Goal: Check status: Check status

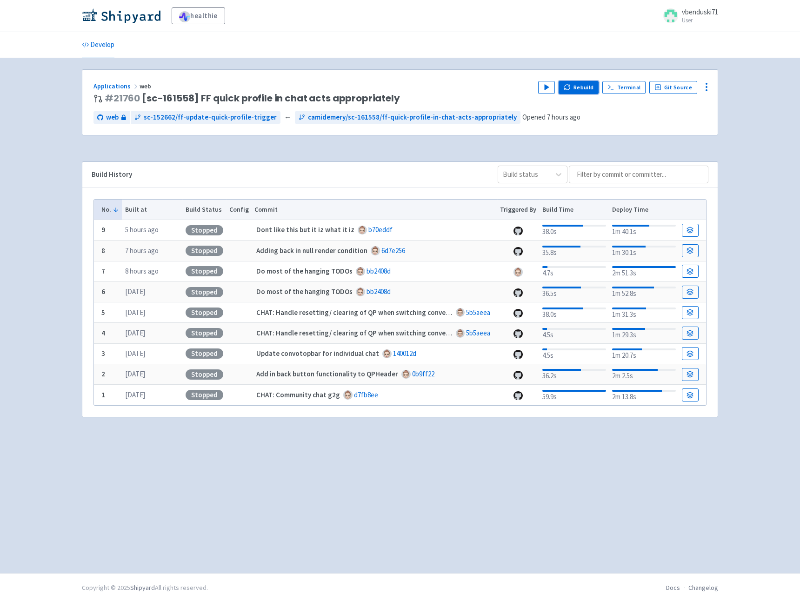
click at [571, 88] on icon "button" at bounding box center [567, 87] width 7 height 7
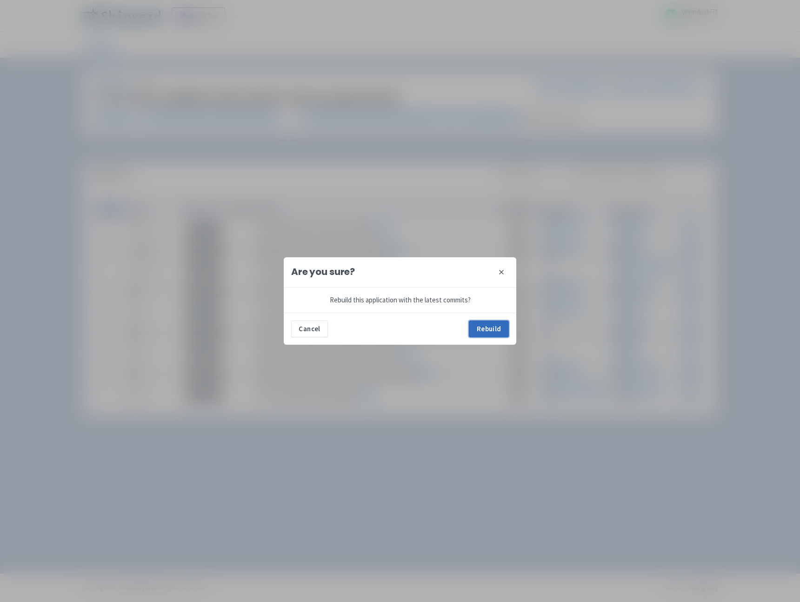
click at [500, 328] on button "Rebuild" at bounding box center [489, 328] width 40 height 17
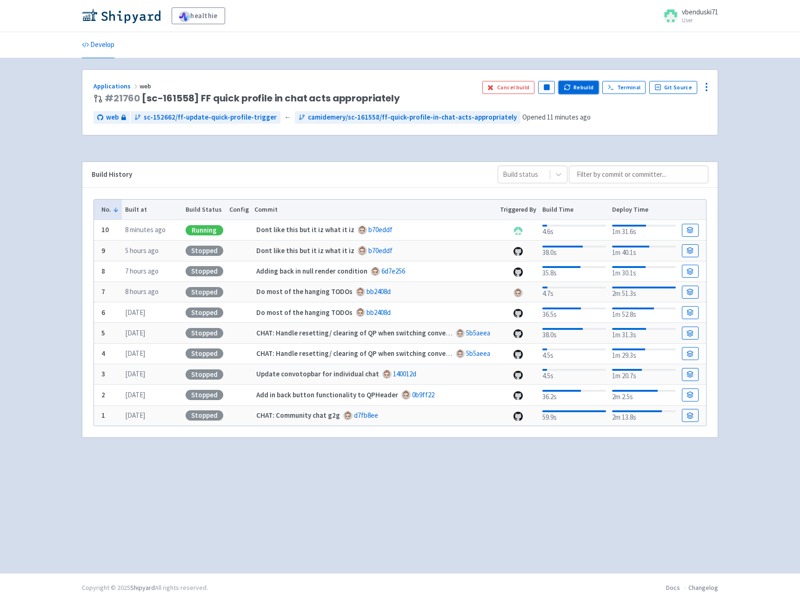
click at [588, 90] on button "Rebuild" at bounding box center [579, 87] width 40 height 13
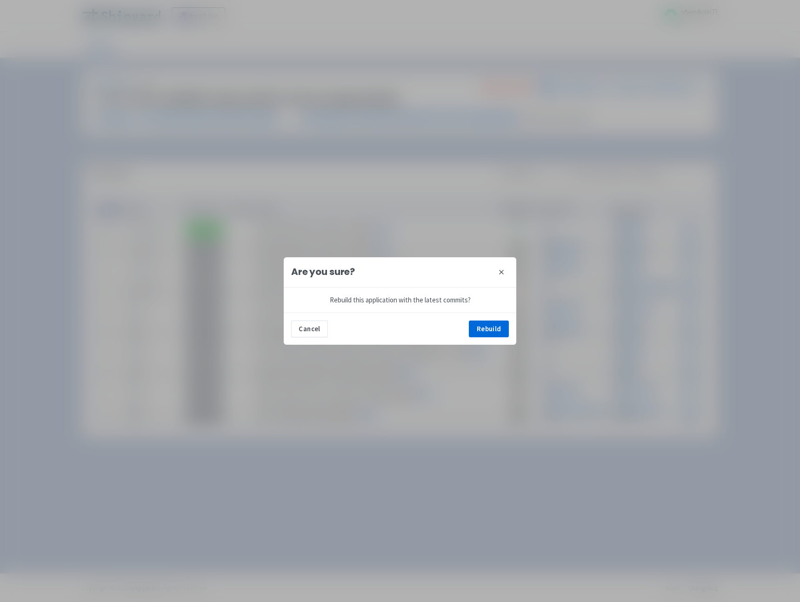
click at [499, 270] on icon at bounding box center [501, 272] width 4 height 4
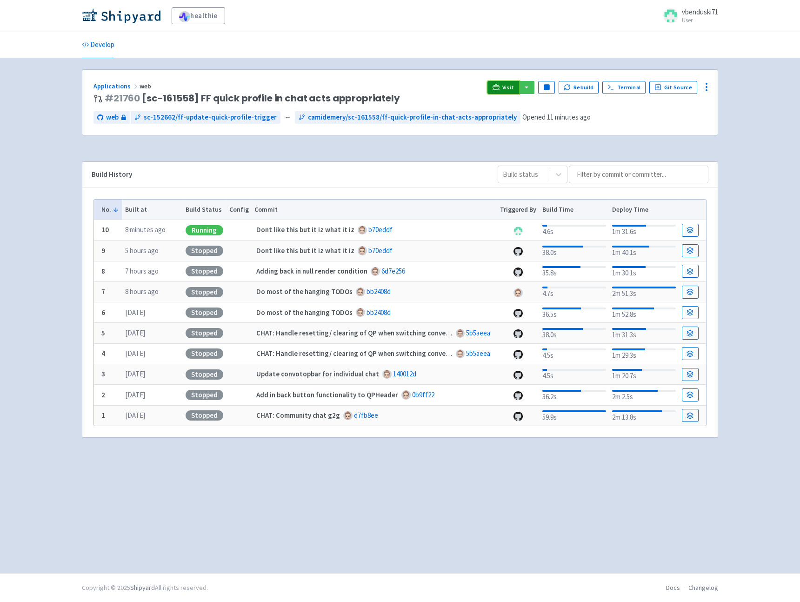
click at [509, 87] on span "Visit" at bounding box center [508, 87] width 12 height 7
